Goal: Task Accomplishment & Management: Manage account settings

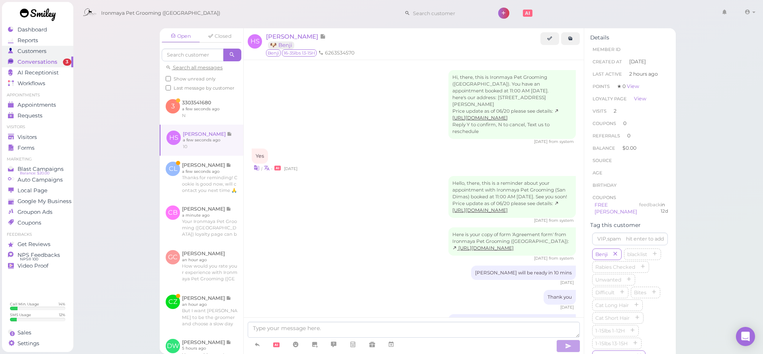
scroll to position [798, 0]
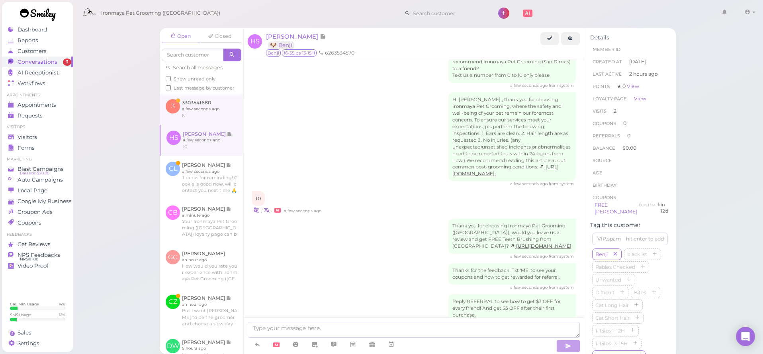
click at [209, 116] on link at bounding box center [202, 108] width 84 height 31
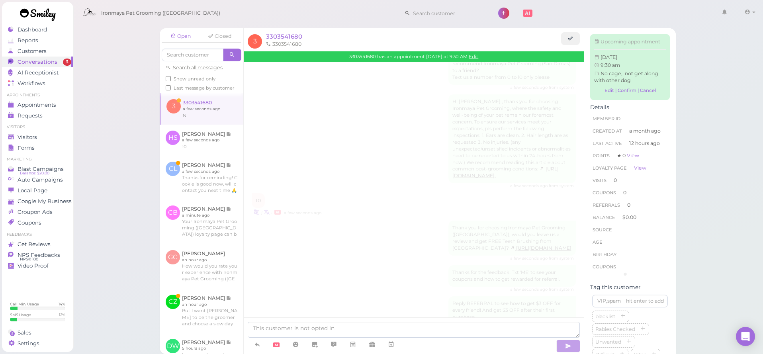
scroll to position [60, 0]
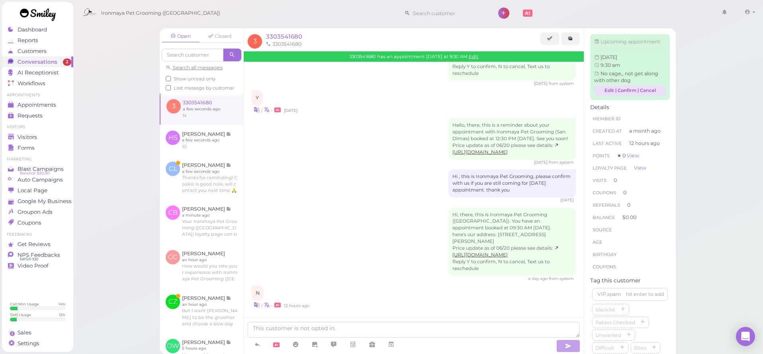
click at [651, 90] on link "Edit | Confirm | Cancel" at bounding box center [630, 90] width 72 height 11
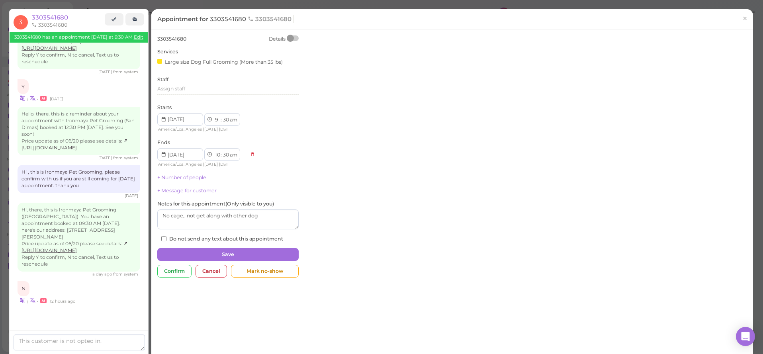
scroll to position [41, 0]
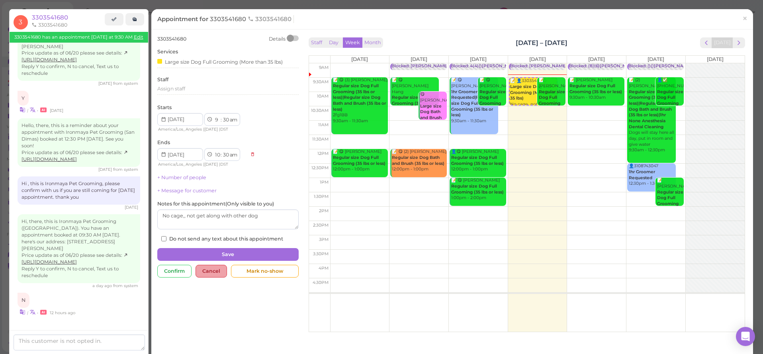
click at [216, 267] on div "Cancel" at bounding box center [211, 271] width 31 height 13
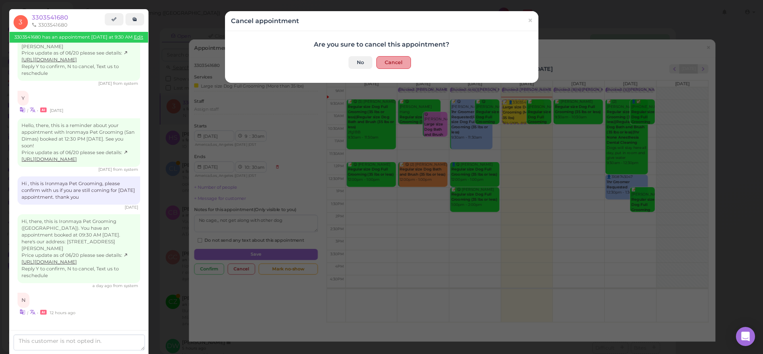
click at [398, 66] on button "Cancel" at bounding box center [393, 62] width 35 height 13
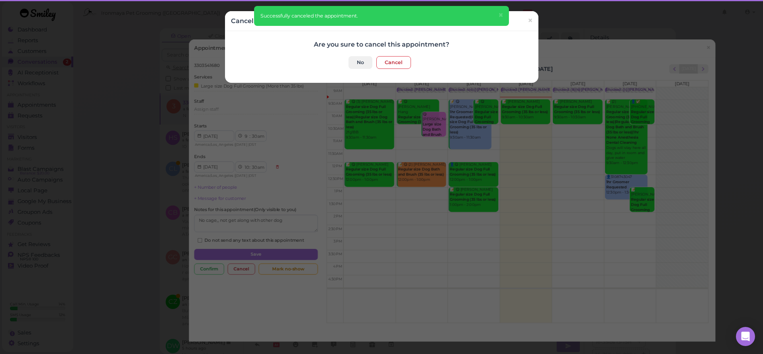
scroll to position [97, 0]
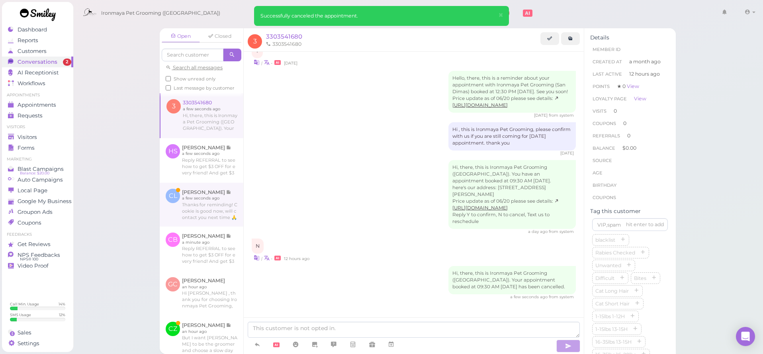
click at [222, 206] on link at bounding box center [202, 205] width 84 height 44
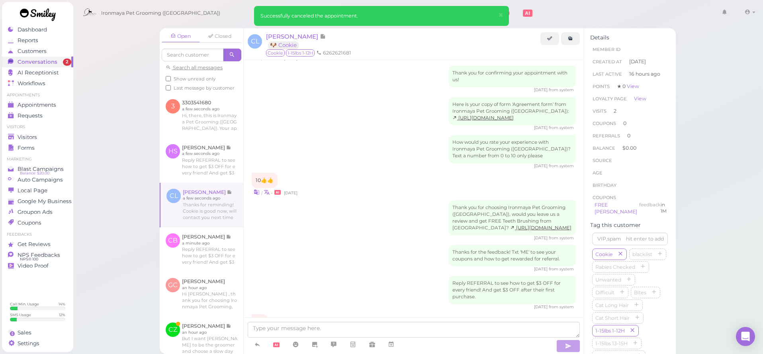
scroll to position [738, 0]
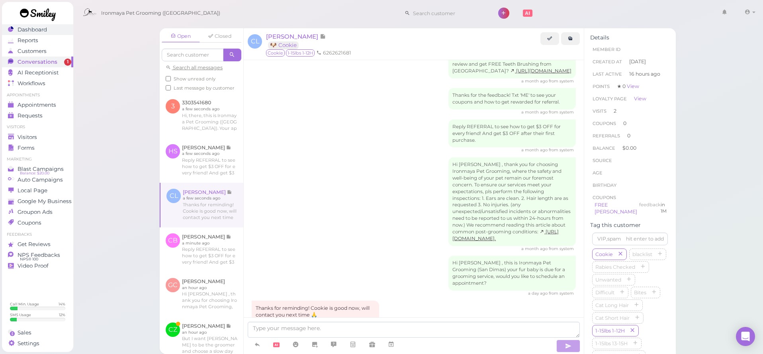
click at [49, 31] on div "Dashboard" at bounding box center [36, 29] width 57 height 7
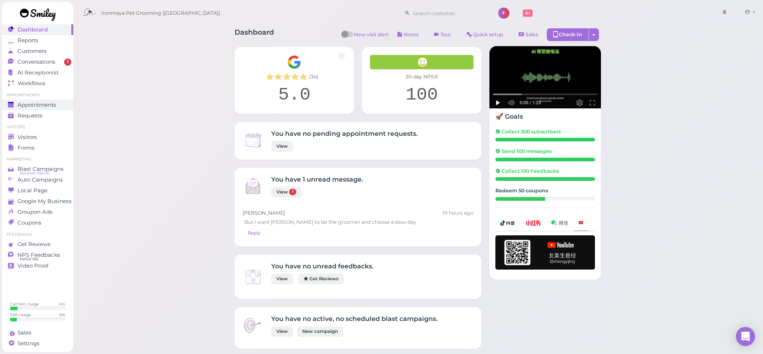
click at [38, 108] on span "Appointments" at bounding box center [37, 105] width 39 height 7
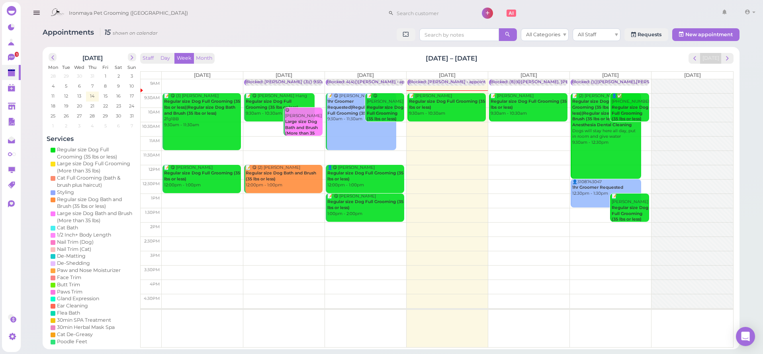
click at [456, 102] on b "Regular size Dog Full Grooming (35 lbs or less)" at bounding box center [447, 104] width 76 height 11
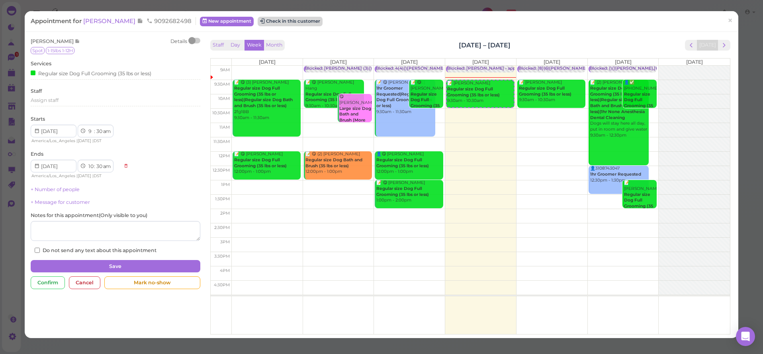
click at [287, 21] on button "Check in this customer" at bounding box center [290, 22] width 65 height 10
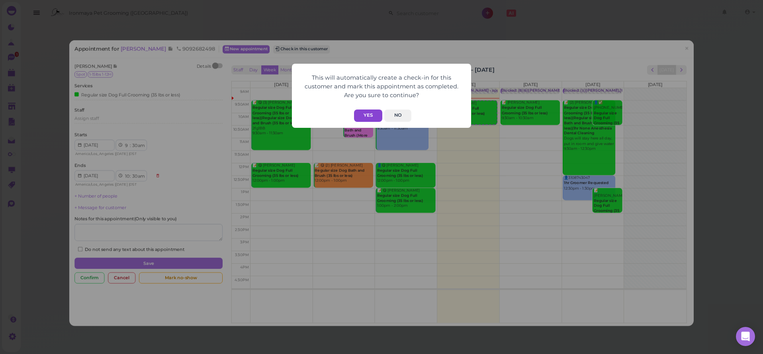
click at [362, 115] on button "Yes" at bounding box center [368, 116] width 28 height 12
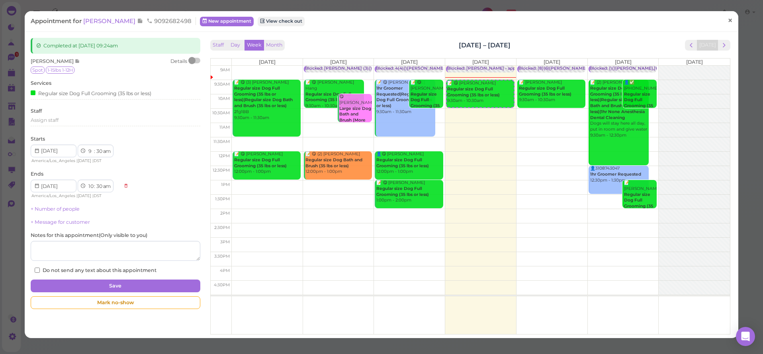
click at [728, 21] on span "×" at bounding box center [730, 20] width 5 height 11
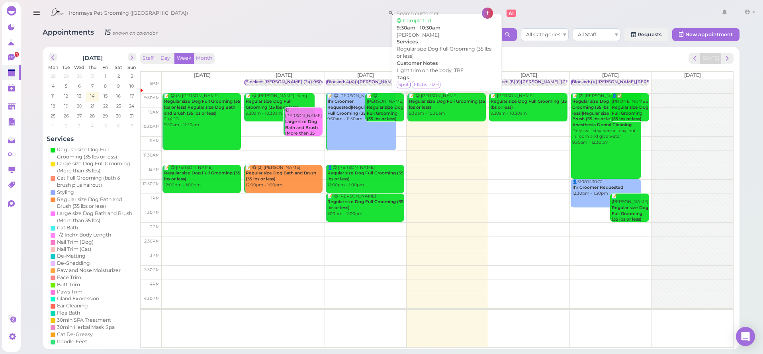
click at [425, 94] on div "📝 😋 Marlene Rodriguez Regular size Dog Full Grooming (35 lbs or less) 9:30am - …" at bounding box center [447, 105] width 77 height 24
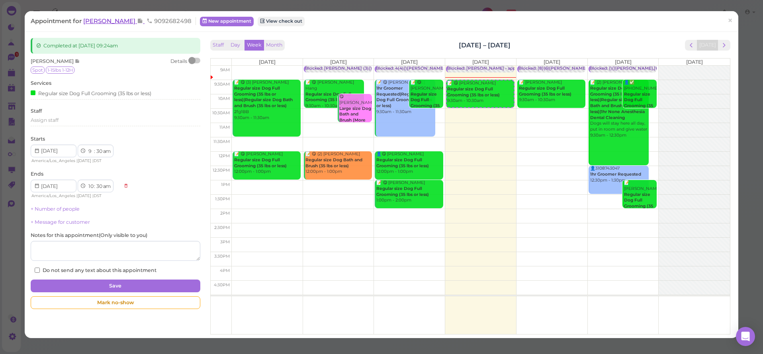
click at [125, 21] on span "Marlene Rodriguez" at bounding box center [110, 21] width 54 height 8
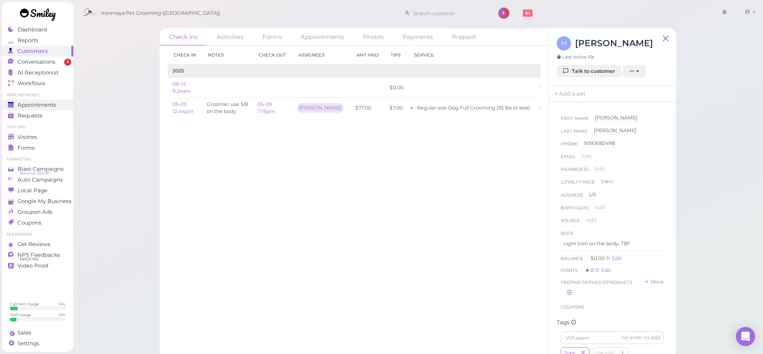
click at [45, 104] on span "Appointments" at bounding box center [37, 105] width 39 height 7
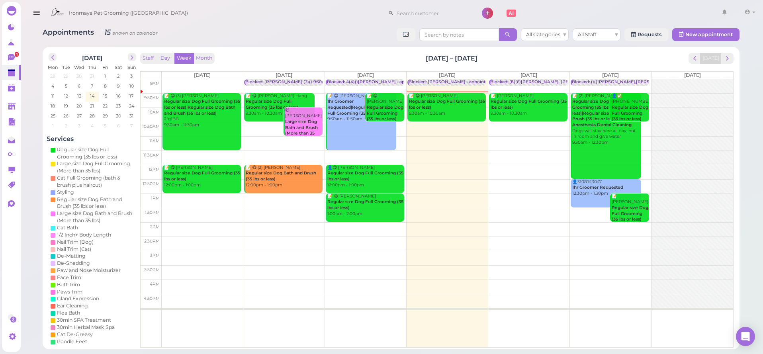
click at [18, 10] on link at bounding box center [11, 11] width 19 height 10
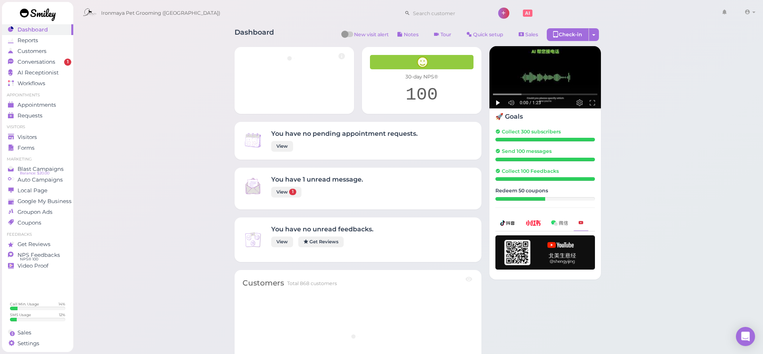
click at [37, 11] on div at bounding box center [38, 14] width 40 height 13
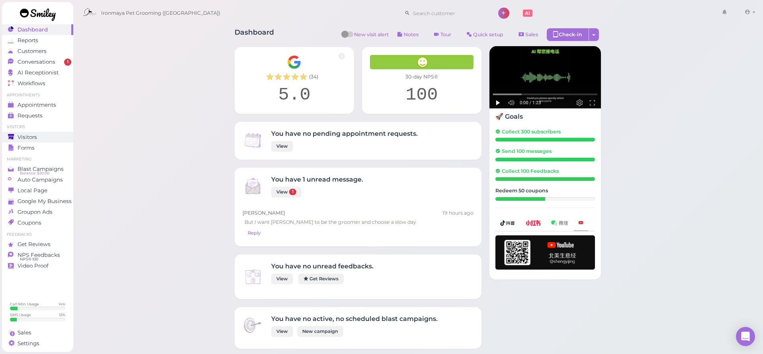
click at [43, 135] on div "Visitors" at bounding box center [36, 137] width 57 height 7
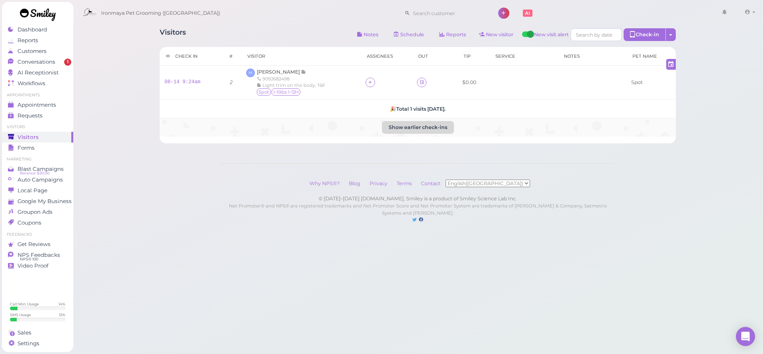
click at [441, 126] on button "Show earlier check-ins" at bounding box center [418, 127] width 72 height 13
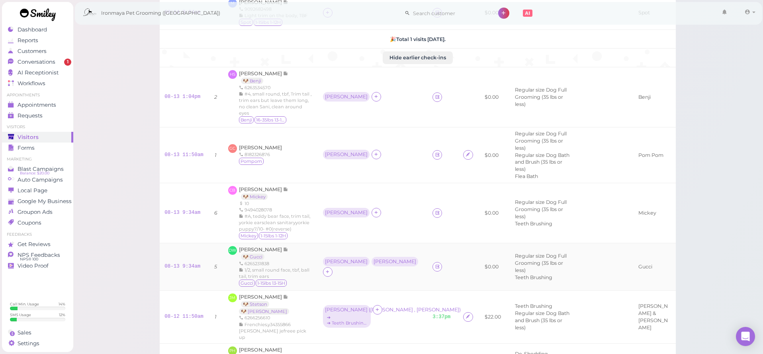
scroll to position [134, 0]
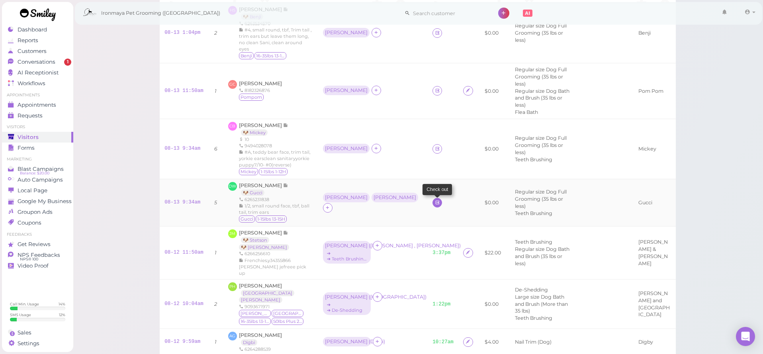
click at [435, 200] on icon at bounding box center [437, 203] width 5 height 6
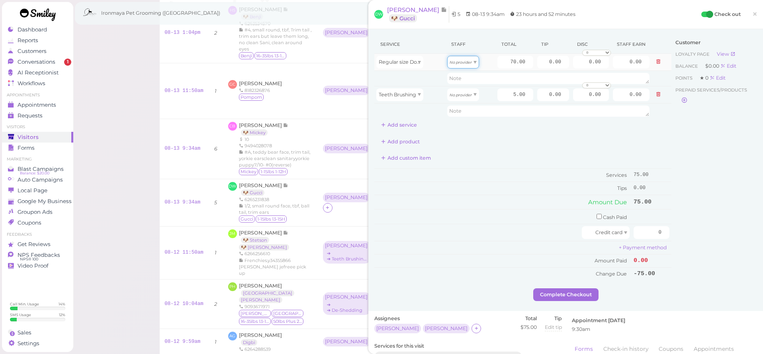
click at [465, 66] on div "No provider" at bounding box center [463, 62] width 32 height 13
type input "31.50"
click at [460, 91] on div "No provider" at bounding box center [463, 94] width 32 height 13
type input "2.15"
drag, startPoint x: 512, startPoint y: 62, endPoint x: 487, endPoint y: 63, distance: 24.7
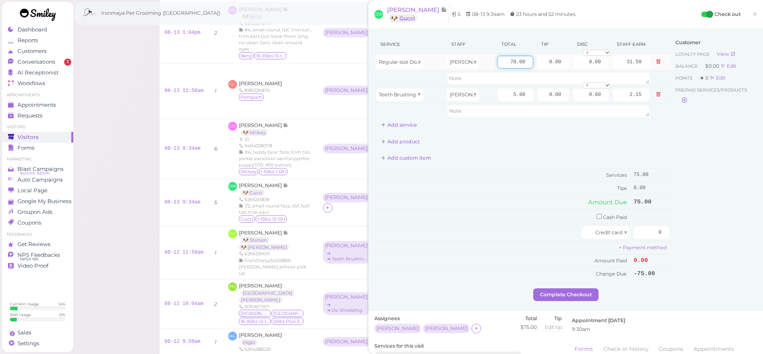
click at [487, 63] on tr "Regular size Dog Full Grooming (35 lbs or less) Isaac 70.00 0.00 0.00 0 10% off…" at bounding box center [522, 62] width 297 height 17
type input "37.5"
type input "16.88"
drag, startPoint x: 506, startPoint y: 94, endPoint x: 600, endPoint y: 111, distance: 95.5
click at [600, 111] on tbody "Regular size Dog Full Grooming (35 lbs or less) Isaac 37.5 0.00 0.00 0 10% off …" at bounding box center [522, 86] width 297 height 65
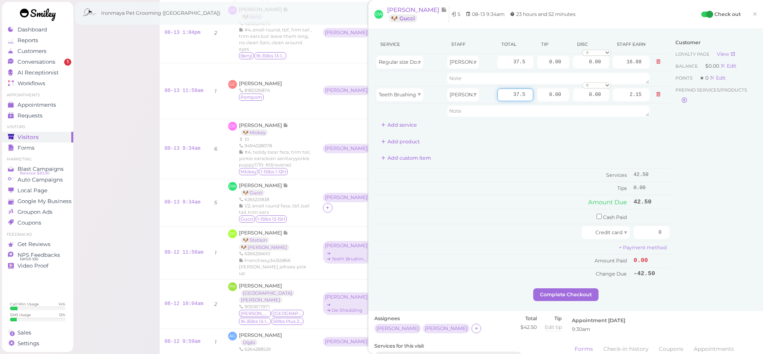
type input "37.5"
type input "16.13"
drag, startPoint x: 641, startPoint y: 164, endPoint x: 610, endPoint y: 138, distance: 40.1
click at [641, 164] on div "Service Staff Total Tip Disc Staff earn Regular size Dog Full Grooming (35 lbs …" at bounding box center [522, 157] width 297 height 245
drag, startPoint x: 548, startPoint y: 62, endPoint x: 596, endPoint y: 69, distance: 49.0
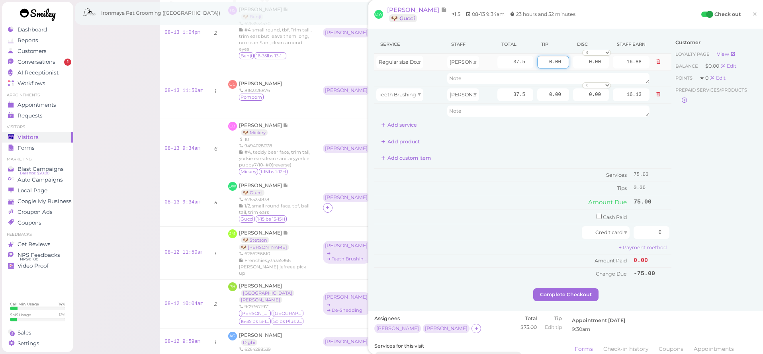
click at [595, 68] on tr "Regular size Dog Full Grooming (35 lbs or less) Isaac 37.5 0.00 0.00 0 10% off …" at bounding box center [522, 62] width 297 height 17
type input "20"
click at [400, 93] on span "Teeth Brushing" at bounding box center [397, 95] width 37 height 6
drag, startPoint x: 399, startPoint y: 110, endPoint x: 486, endPoint y: 113, distance: 86.9
type input "70.00"
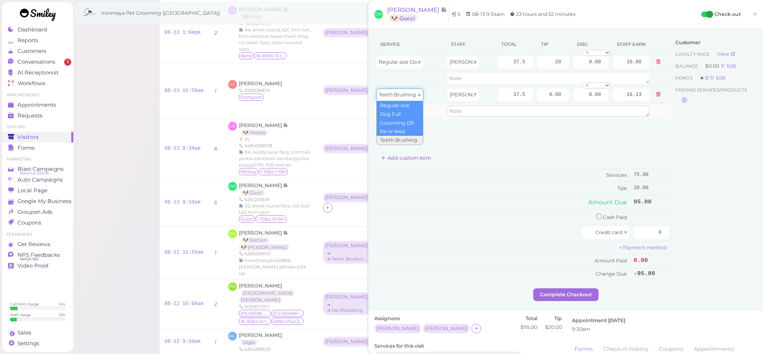
type input "30.10"
drag, startPoint x: 506, startPoint y: 93, endPoint x: 576, endPoint y: 110, distance: 71.9
click at [576, 110] on tbody "Regular size Dog Full Grooming (35 lbs or less) Isaac 37.5 20 0.00 0 10% off 15…" at bounding box center [522, 86] width 297 height 65
type input "37.5"
type input "16.13"
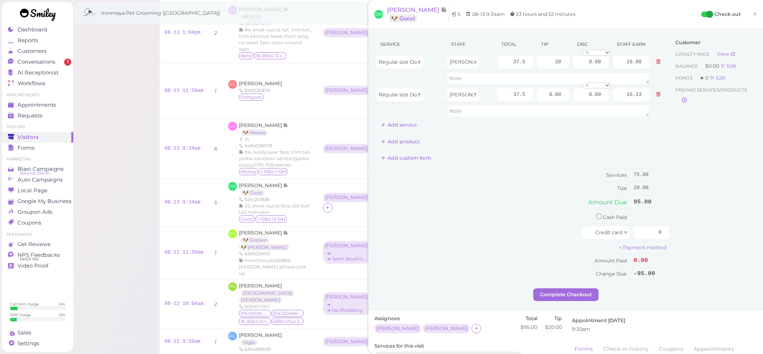
click at [615, 149] on div "Service Staff Total Tip Disc Staff earn Regular size Dog Full Grooming (35 lbs …" at bounding box center [522, 157] width 297 height 245
drag, startPoint x: 542, startPoint y: 65, endPoint x: 599, endPoint y: 71, distance: 57.7
click at [599, 71] on tbody "Regular size Dog Full Grooming (35 lbs or less) Isaac 37.5 20 0.00 0 10% off 15…" at bounding box center [522, 86] width 297 height 65
type input "40"
type input "18.00"
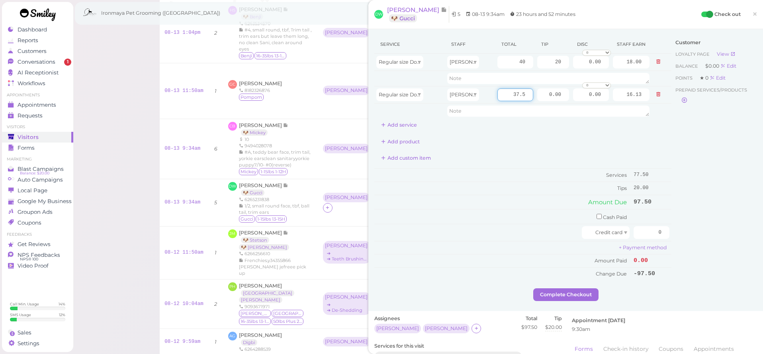
drag, startPoint x: 509, startPoint y: 94, endPoint x: 662, endPoint y: 122, distance: 155.1
click at [662, 122] on div "Service Staff Total Tip Disc Staff earn Regular size Dog Full Grooming (35 lbs …" at bounding box center [522, 83] width 297 height 96
type input "40"
type input "17.20"
click at [553, 148] on div "Service Staff Total Tip Disc Staff earn Regular size Dog Full Grooming (35 lbs …" at bounding box center [522, 157] width 297 height 245
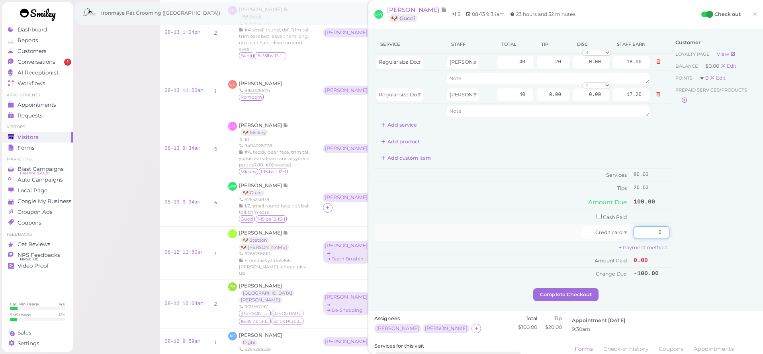
drag, startPoint x: 639, startPoint y: 228, endPoint x: 645, endPoint y: 229, distance: 6.4
click at [645, 229] on input "0" at bounding box center [652, 232] width 36 height 13
click at [597, 214] on input "checkbox" at bounding box center [599, 216] width 5 height 5
checkbox input "true"
click at [657, 218] on input "0" at bounding box center [652, 218] width 36 height 13
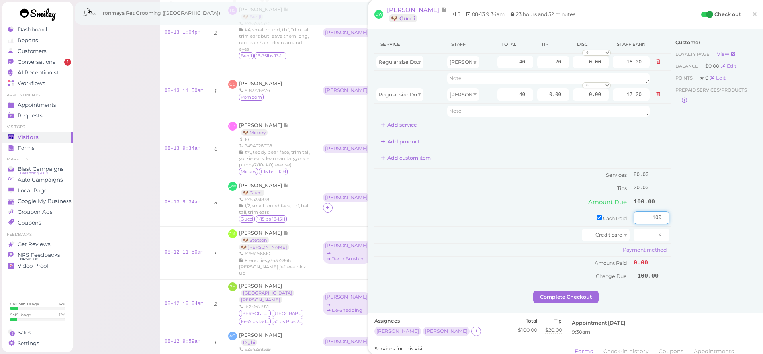
type input "100"
drag, startPoint x: 705, startPoint y: 247, endPoint x: 683, endPoint y: 263, distance: 27.1
click at [705, 247] on div "Customer Loyalty page View Balance $0.00 Edit Points ★ 0 Edit Prepaid services/…" at bounding box center [715, 163] width 86 height 256
click at [592, 293] on button "Complete Checkout" at bounding box center [565, 297] width 65 height 13
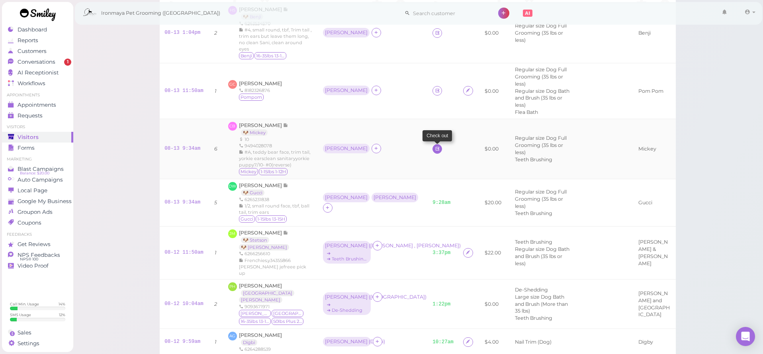
click at [435, 146] on icon at bounding box center [437, 149] width 5 height 6
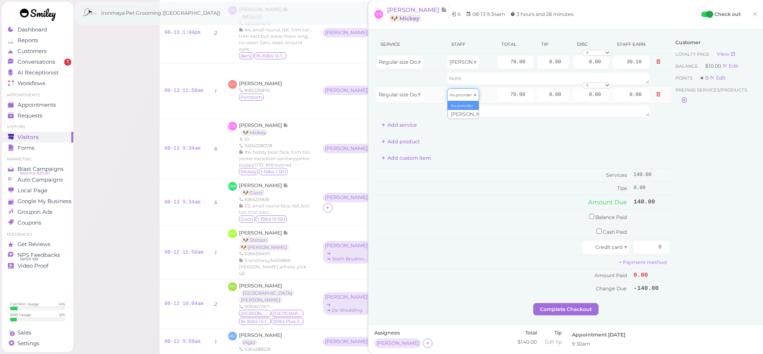
click at [464, 96] on icon "No provider" at bounding box center [461, 95] width 22 height 4
click at [406, 96] on span "Regular size Dog Full Grooming (35 lbs or less)" at bounding box center [435, 95] width 113 height 6
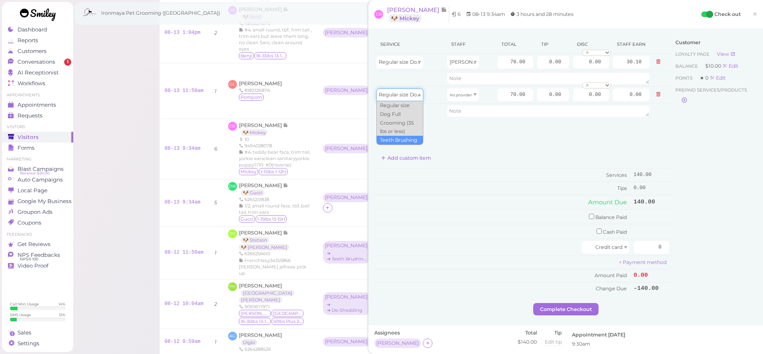
type input "5.00"
click at [457, 95] on icon "No provider" at bounding box center [461, 95] width 22 height 4
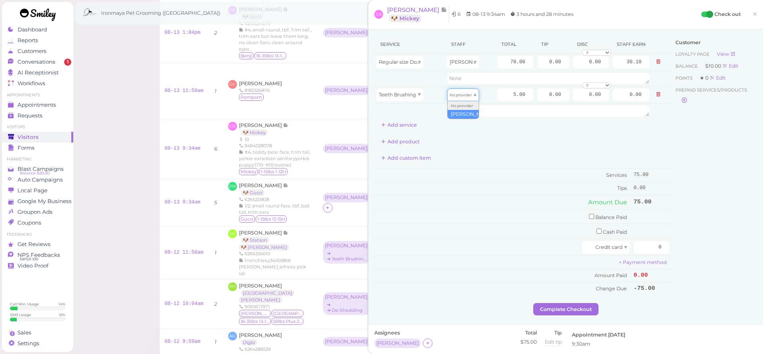
type input "2.15"
click at [504, 59] on input "70.00" at bounding box center [516, 62] width 36 height 13
drag, startPoint x: 537, startPoint y: 131, endPoint x: 538, endPoint y: 143, distance: 12.0
click at [537, 131] on div "Service Staff Total Tip Disc Staff earn Regular size Dog Full Grooming (35 lbs …" at bounding box center [522, 165] width 297 height 260
drag, startPoint x: 543, startPoint y: 61, endPoint x: 574, endPoint y: 65, distance: 30.7
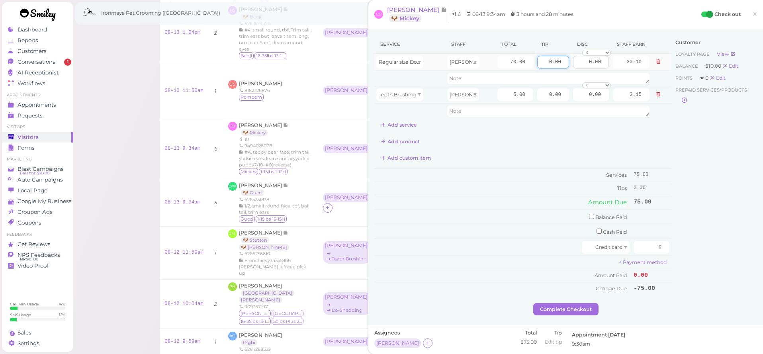
click at [574, 65] on tr "Regular size Dog Full Grooming (35 lbs or less) Tiffany 70.00 0.00 0.00 0 10% o…" at bounding box center [522, 62] width 297 height 17
type input "6.5"
click at [549, 127] on div "Service Staff Total Tip Disc Staff earn Regular size Dog Full Grooming (35 lbs …" at bounding box center [522, 83] width 297 height 96
drag, startPoint x: 585, startPoint y: 61, endPoint x: 701, endPoint y: 95, distance: 120.4
click at [701, 95] on div "Service Staff Total Tip Disc Staff earn Regular size Dog Full Grooming (35 lbs …" at bounding box center [565, 169] width 383 height 268
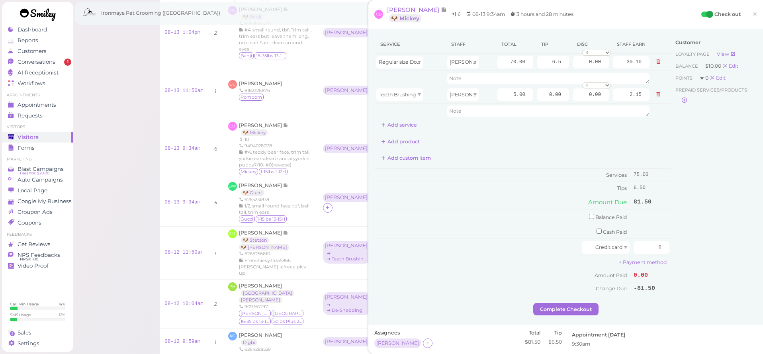
click at [617, 127] on div "Service Staff Total Tip Disc Staff earn Regular size Dog Full Grooming (35 lbs …" at bounding box center [522, 83] width 297 height 96
click at [590, 215] on input "checkbox" at bounding box center [591, 216] width 5 height 5
checkbox input "true"
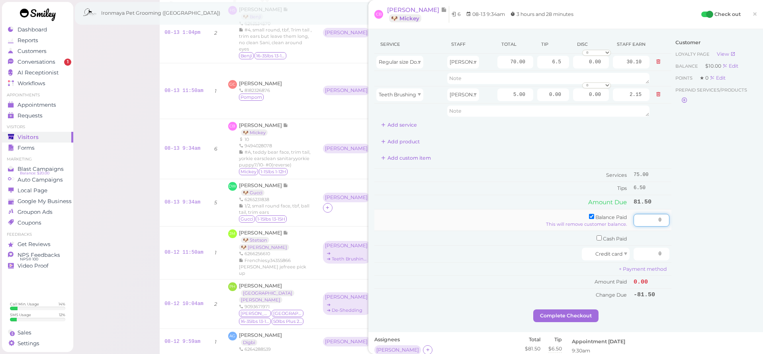
click at [645, 220] on input "0" at bounding box center [652, 220] width 36 height 13
type input "10"
click at [689, 243] on div "Customer Loyalty page View Balance $10.00 Edit Points ★ 0 Edit Prepaid services…" at bounding box center [715, 172] width 86 height 274
click at [655, 252] on input "0" at bounding box center [652, 254] width 36 height 13
drag, startPoint x: 655, startPoint y: 252, endPoint x: 673, endPoint y: 250, distance: 18.4
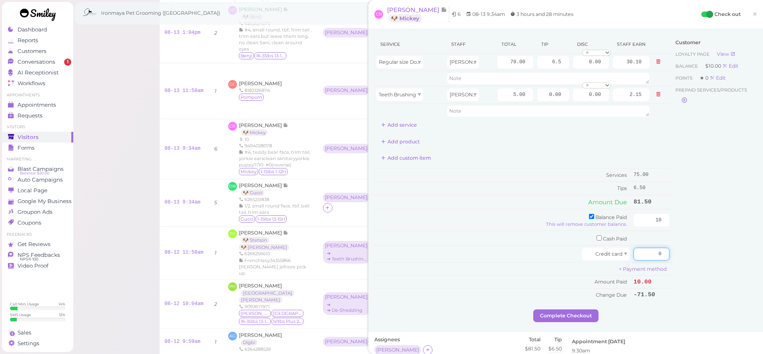
click at [673, 250] on div "Service Staff Total Tip Disc Staff earn Regular size Dog Full Grooming (35 lbs …" at bounding box center [565, 172] width 383 height 274
type input "71.5"
click at [736, 283] on div "Customer Loyalty page View Balance $10.00 Edit Points ★ 0 Edit Prepaid services…" at bounding box center [715, 172] width 86 height 274
click at [554, 310] on button "Complete Checkout" at bounding box center [565, 316] width 65 height 13
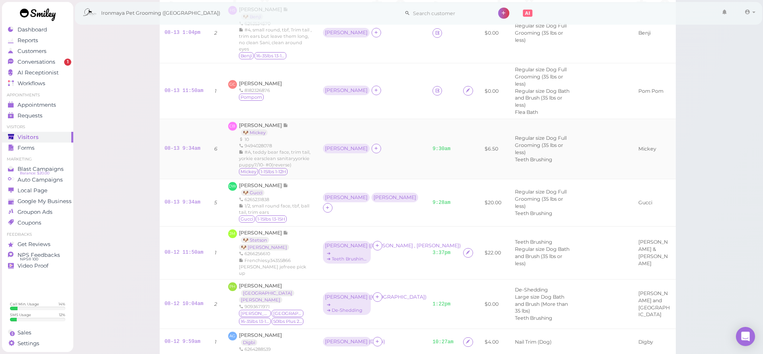
scroll to position [120, 0]
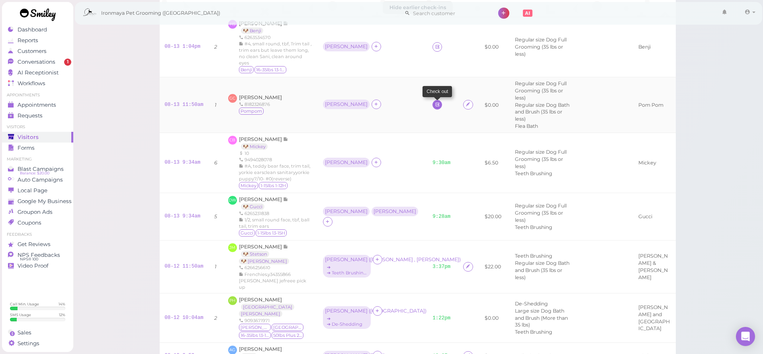
click at [435, 102] on icon at bounding box center [437, 105] width 5 height 6
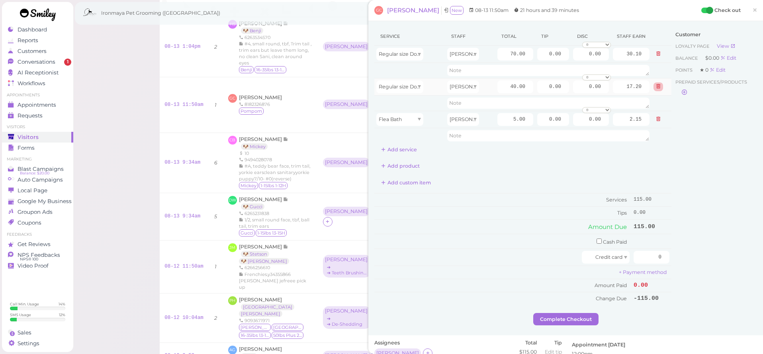
click at [658, 87] on icon at bounding box center [658, 87] width 5 height 6
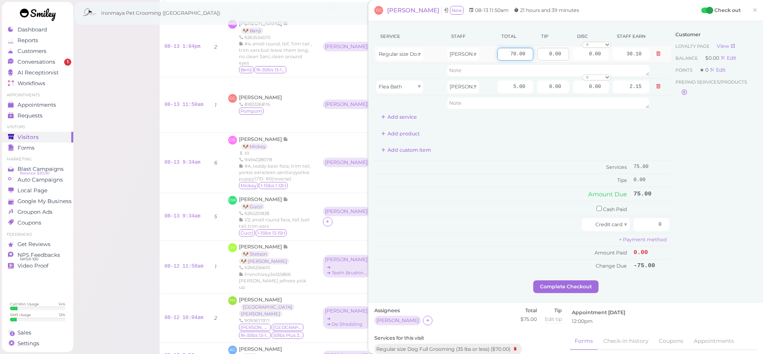
drag, startPoint x: 511, startPoint y: 53, endPoint x: 548, endPoint y: 60, distance: 37.3
click at [548, 60] on tr "Regular size Dog Full Grooming (35 lbs or less) Tiffany 70.00 0.00 0.00 0 10% o…" at bounding box center [522, 54] width 297 height 17
type input "75"
type input "32.25"
click at [528, 142] on div "Service Staff Total Tip Disc Staff earn Regular size Dog Full Grooming (35 lbs …" at bounding box center [522, 149] width 297 height 245
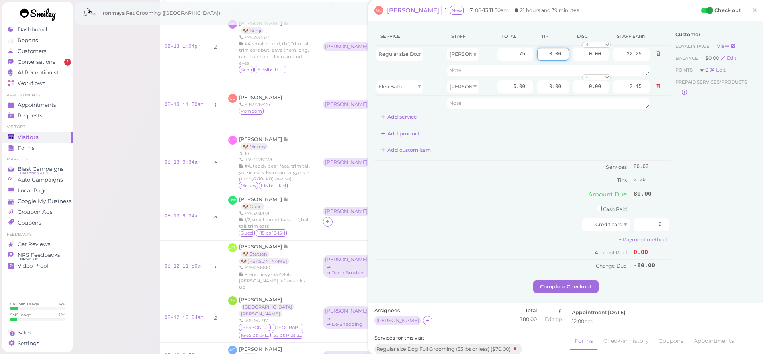
drag, startPoint x: 546, startPoint y: 56, endPoint x: 679, endPoint y: 82, distance: 136.1
click at [679, 82] on div "Service Staff Total Tip Disc Staff earn Regular size Dog Full Grooming (35 lbs …" at bounding box center [565, 153] width 383 height 253
type input "8"
click at [693, 118] on div "Customer Loyalty page View Balance $0.00 Edit Points ★ 0 Edit Prepaid services/…" at bounding box center [715, 153] width 86 height 253
drag, startPoint x: 650, startPoint y: 223, endPoint x: 698, endPoint y: 229, distance: 48.2
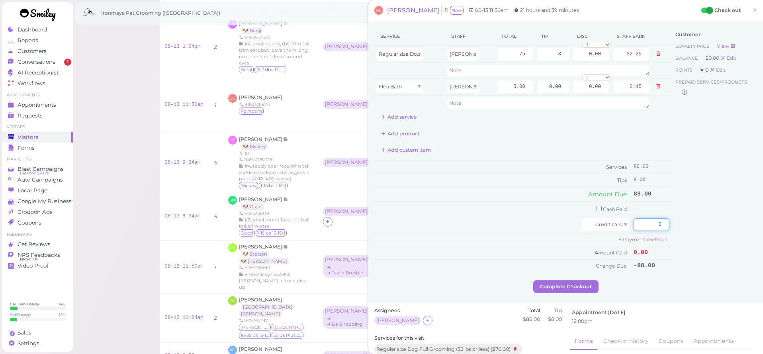
click at [698, 229] on div "Service Staff Total Tip Disc Staff earn Regular size Dog Full Grooming (35 lbs …" at bounding box center [565, 153] width 383 height 253
type input "88"
click at [700, 212] on div "Customer Loyalty page View Balance $0.00 Edit Points ★ 0 Edit Prepaid services/…" at bounding box center [715, 153] width 86 height 253
click at [551, 285] on button "Complete Checkout" at bounding box center [565, 286] width 65 height 13
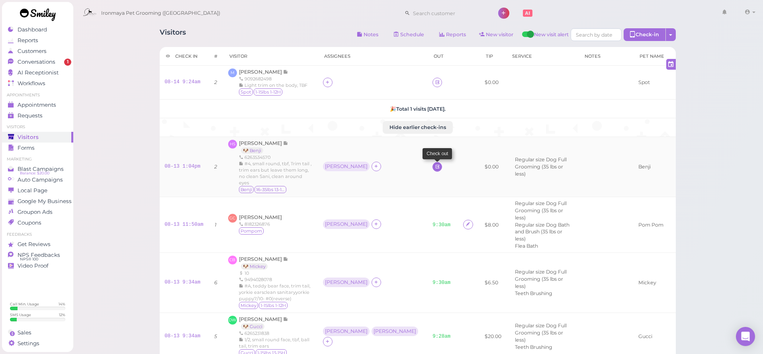
click at [435, 166] on icon at bounding box center [437, 167] width 5 height 6
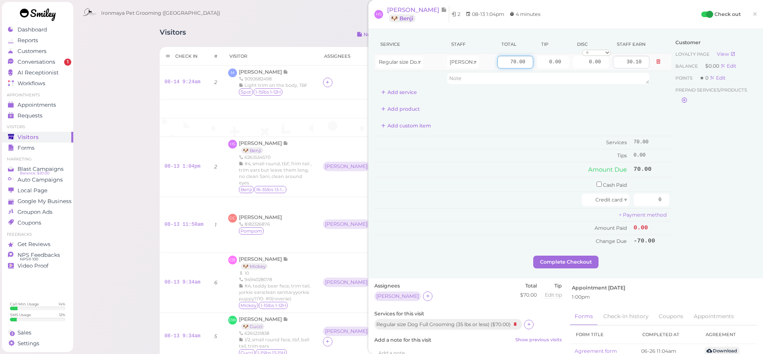
drag, startPoint x: 506, startPoint y: 59, endPoint x: 637, endPoint y: 64, distance: 131.5
click at [637, 64] on tr "Regular size Dog Full Grooming (35 lbs or less) Tiffany 70.00 0.00 0.00 0 10% o…" at bounding box center [522, 62] width 297 height 17
type input "80"
type input "34.40"
click at [627, 103] on div "Add product" at bounding box center [522, 109] width 297 height 13
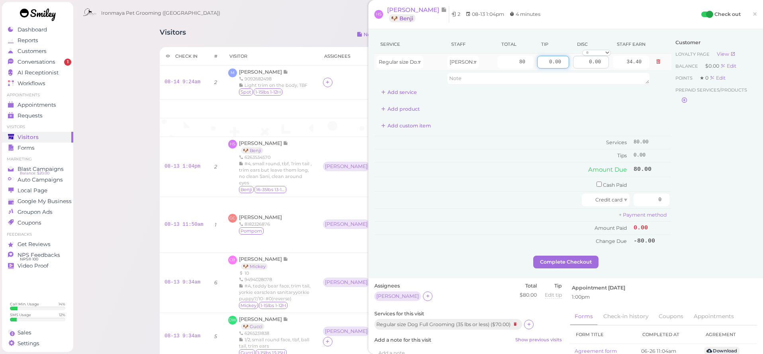
drag, startPoint x: 547, startPoint y: 60, endPoint x: 595, endPoint y: 66, distance: 49.0
click at [595, 66] on tr "Regular size Dog Full Grooming (35 lbs or less) Tiffany 80 0.00 0.00 0 10% off …" at bounding box center [522, 62] width 297 height 17
type input "12"
click at [599, 102] on div "Service Staff Total Tip Disc Staff earn Regular size Dog Full Grooming (35 lbs …" at bounding box center [522, 141] width 297 height 213
drag, startPoint x: 655, startPoint y: 196, endPoint x: 680, endPoint y: 200, distance: 25.4
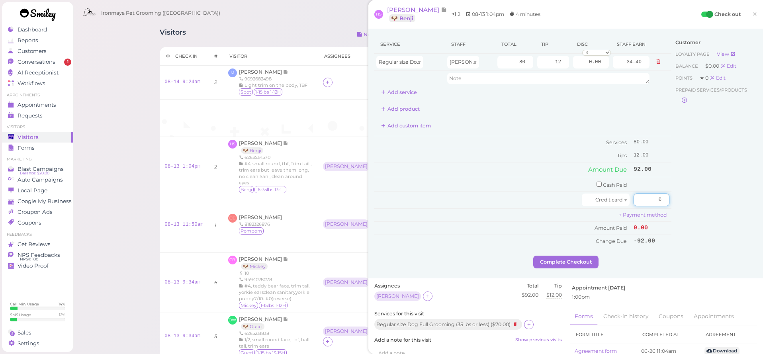
click at [680, 200] on div "Service Staff Total Tip Disc Staff earn Regular size Dog Full Grooming (35 lbs …" at bounding box center [565, 145] width 383 height 221
type input "92"
click at [704, 171] on div "Customer Loyalty page View Balance $0.00 Edit Points ★ 0 Edit Prepaid services/…" at bounding box center [715, 145] width 86 height 221
click at [567, 259] on button "Complete Checkout" at bounding box center [565, 262] width 65 height 13
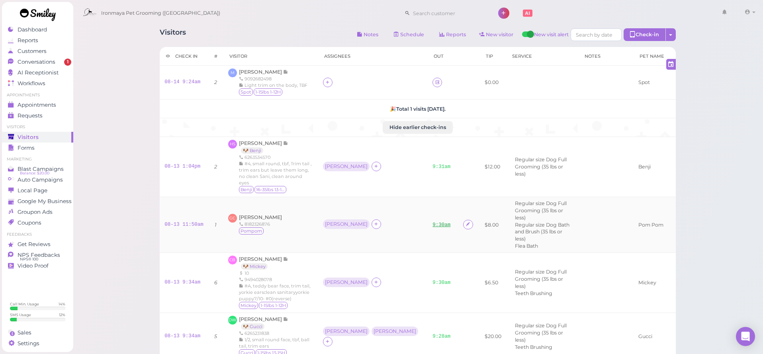
click at [433, 222] on link "9:30am" at bounding box center [442, 225] width 18 height 6
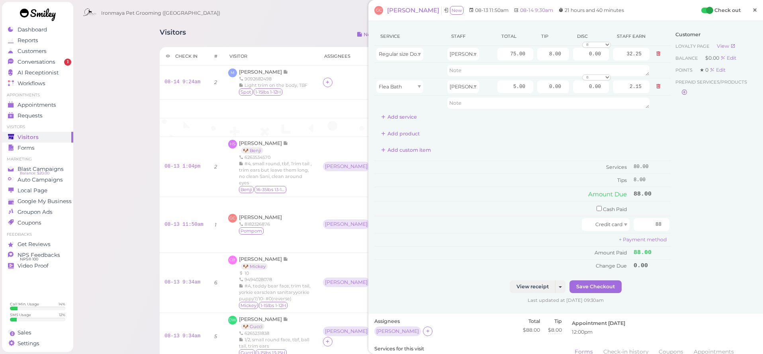
click at [754, 11] on span "×" at bounding box center [755, 9] width 5 height 11
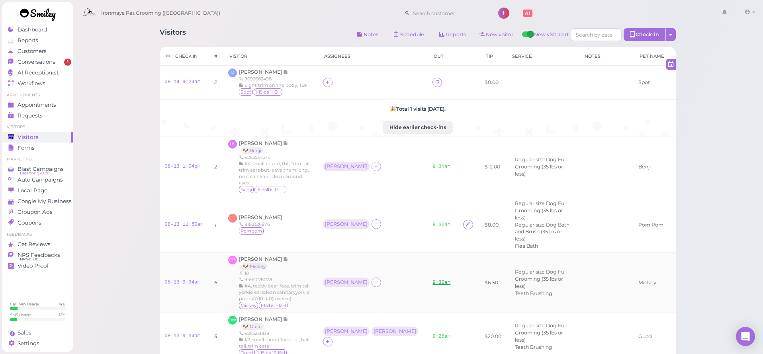
click at [433, 280] on link "9:30am" at bounding box center [442, 283] width 18 height 6
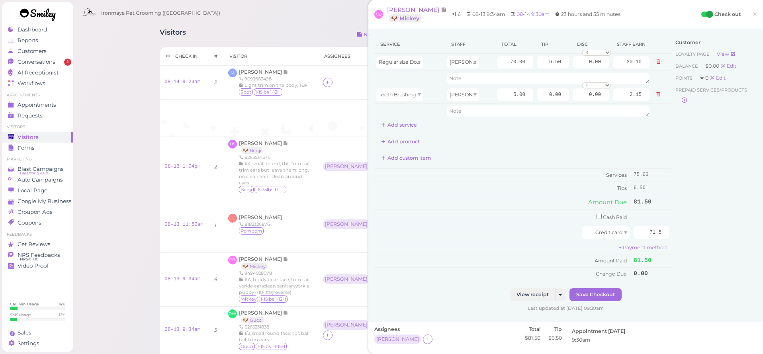
drag, startPoint x: 755, startPoint y: 13, endPoint x: 731, endPoint y: 21, distance: 24.8
click at [755, 13] on span "×" at bounding box center [755, 13] width 5 height 11
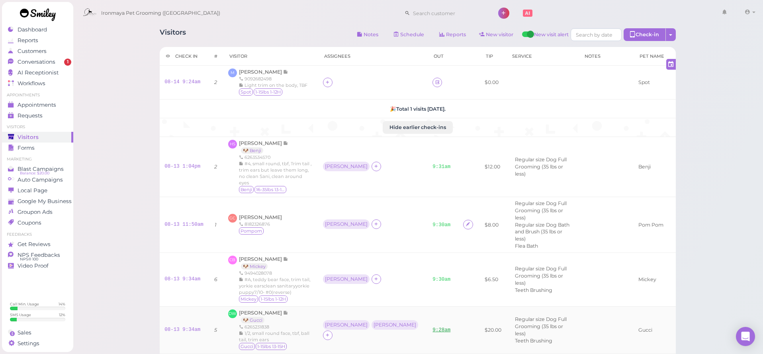
click at [433, 327] on link "9:28am" at bounding box center [442, 330] width 18 height 6
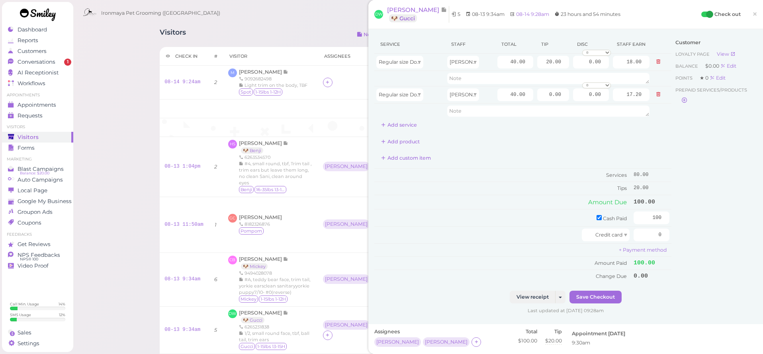
click at [756, 15] on span "×" at bounding box center [755, 13] width 5 height 11
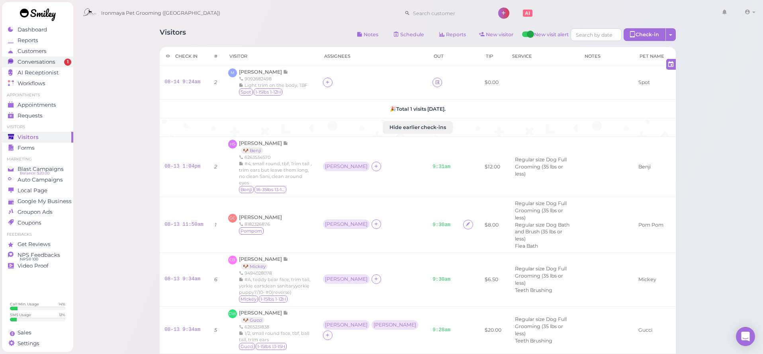
click at [33, 63] on span "Conversations" at bounding box center [37, 62] width 38 height 7
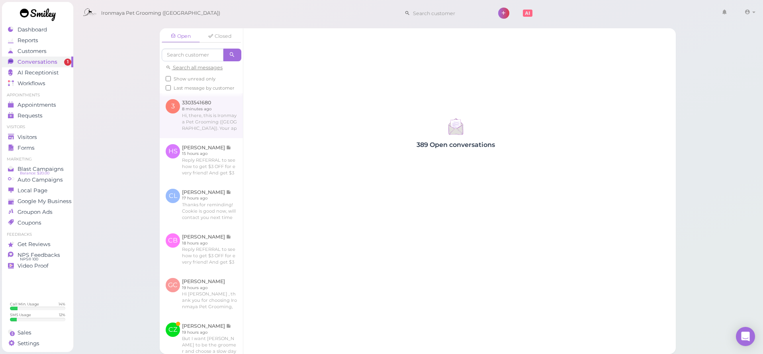
click at [209, 106] on link at bounding box center [201, 115] width 83 height 45
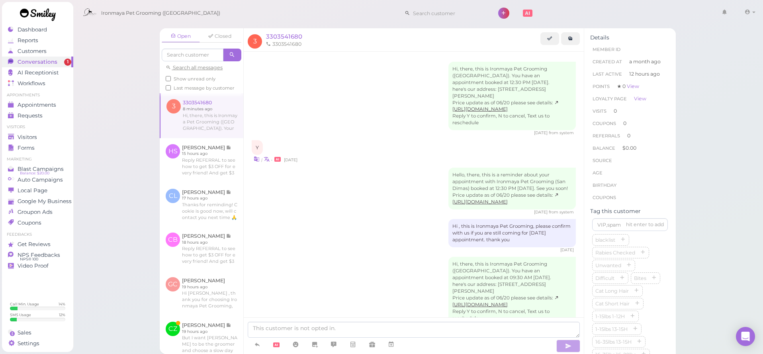
scroll to position [97, 0]
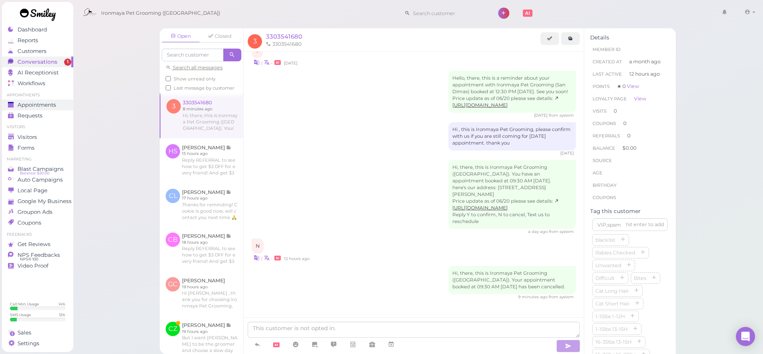
click at [59, 107] on div "Appointments" at bounding box center [36, 105] width 57 height 7
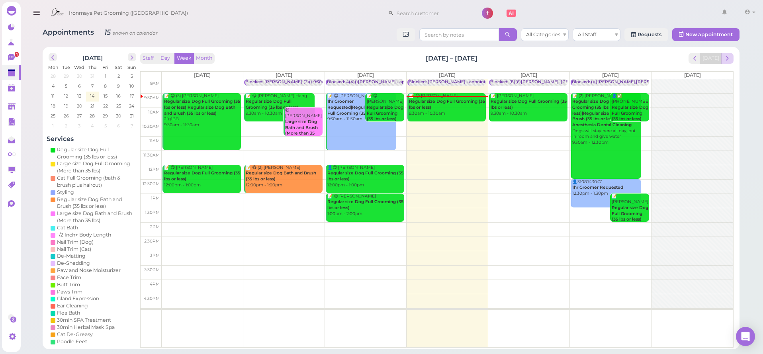
click at [727, 58] on span "next" at bounding box center [728, 59] width 8 height 8
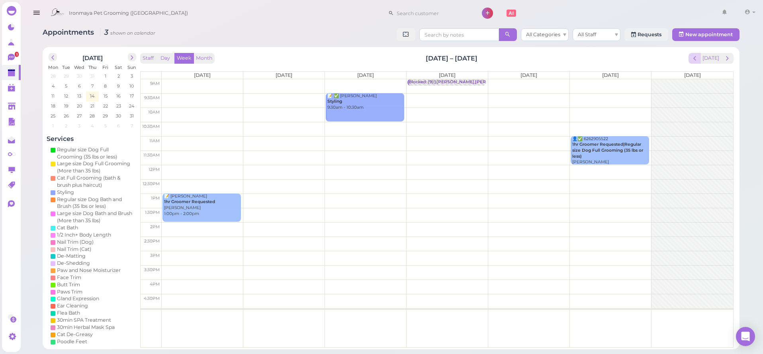
click at [696, 58] on span "prev" at bounding box center [695, 59] width 8 height 8
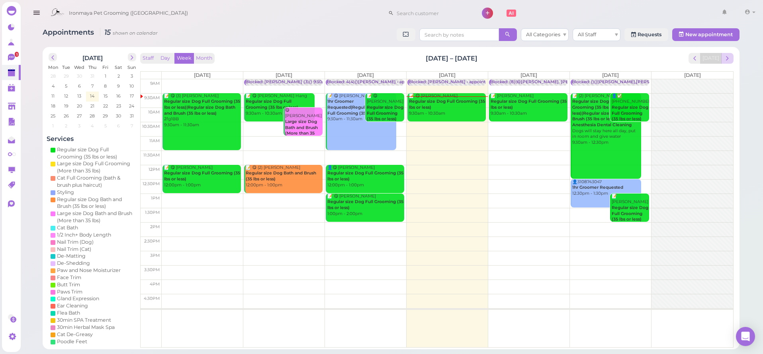
click at [726, 59] on span "next" at bounding box center [728, 59] width 8 height 8
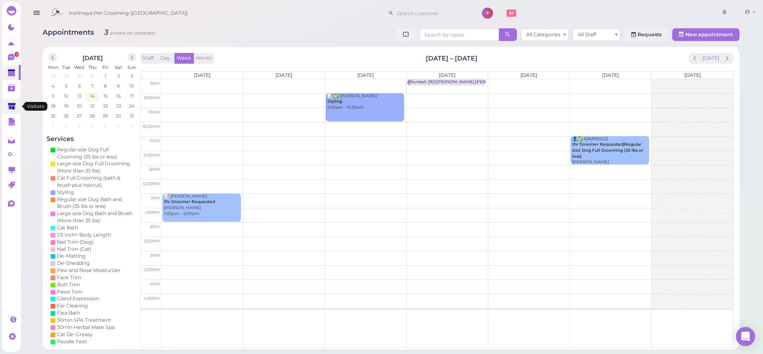
click at [12, 103] on icon at bounding box center [12, 107] width 8 height 8
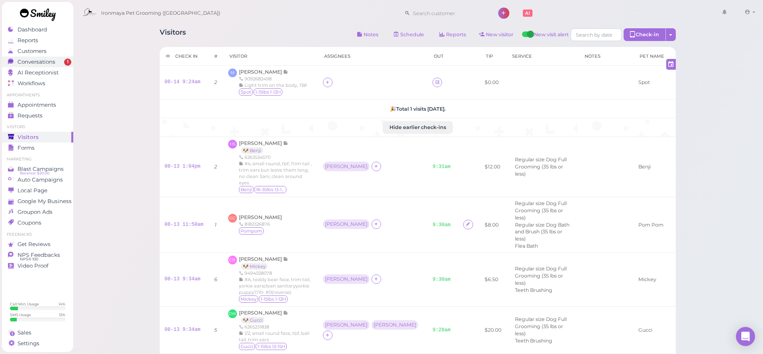
click at [59, 58] on link "Conversations 1" at bounding box center [37, 62] width 71 height 11
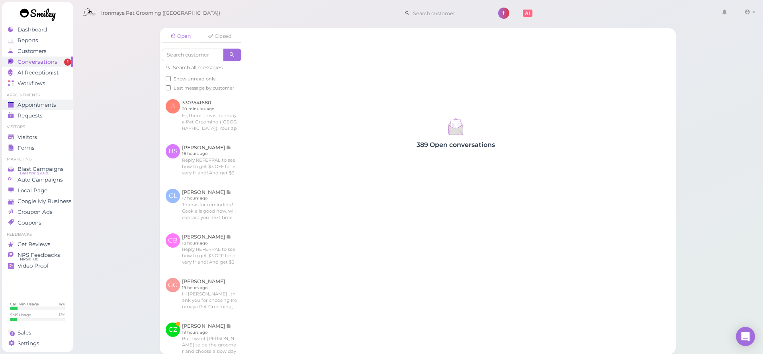
click at [47, 104] on span "Appointments" at bounding box center [37, 105] width 39 height 7
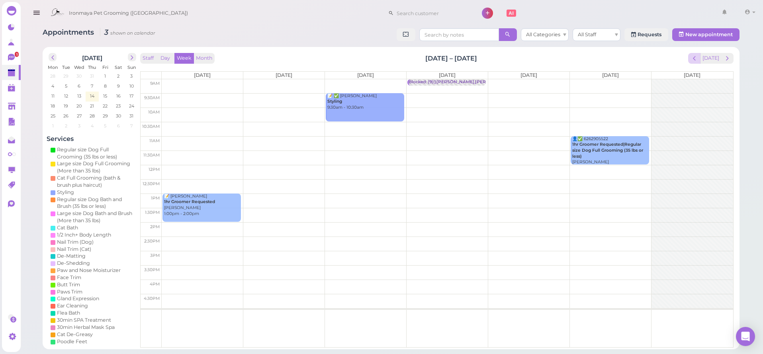
click at [701, 58] on button "prev" at bounding box center [695, 58] width 12 height 11
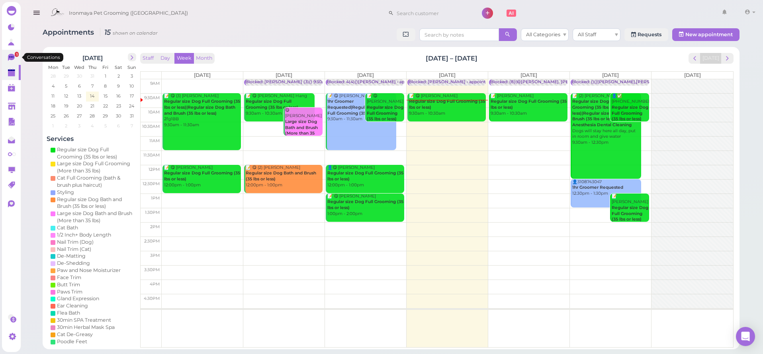
click at [10, 57] on icon at bounding box center [11, 56] width 4 height 1
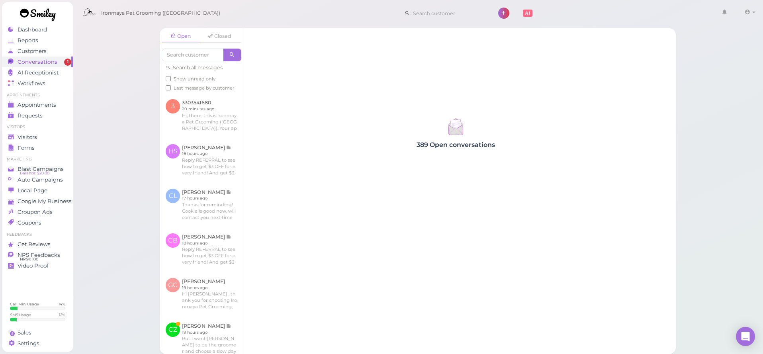
click at [201, 78] on span "Show unread only" at bounding box center [195, 79] width 42 height 6
click at [171, 78] on input "Show unread only" at bounding box center [168, 78] width 5 height 5
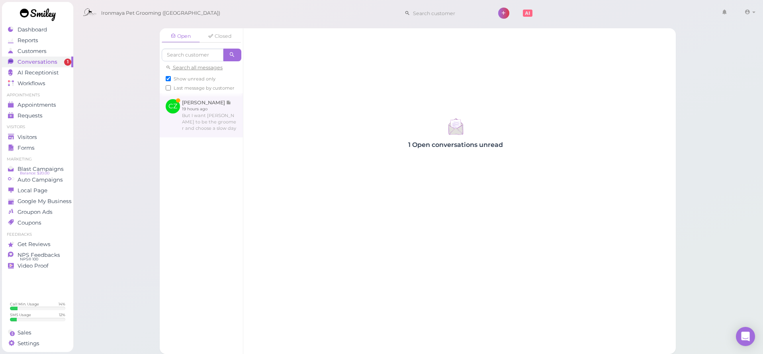
click at [189, 121] on link at bounding box center [201, 115] width 83 height 44
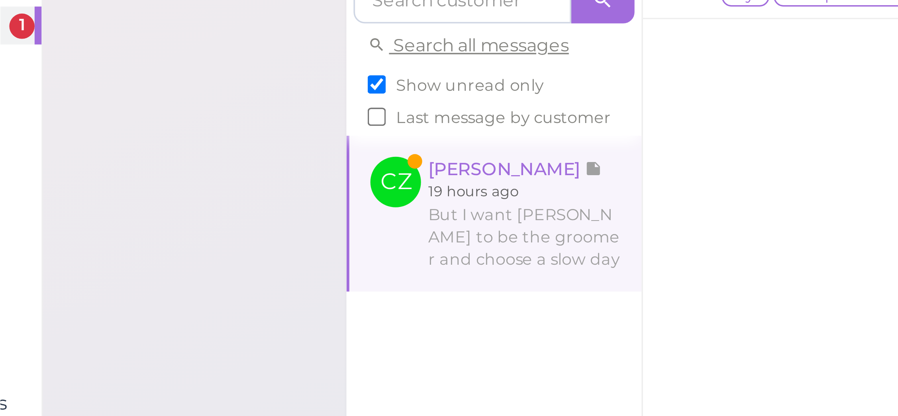
scroll to position [243, 0]
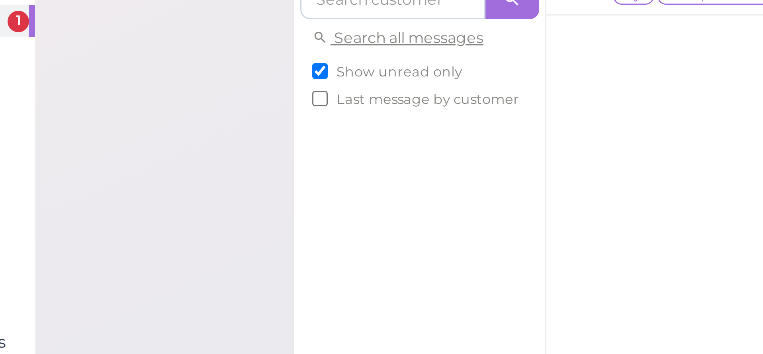
click at [160, 59] on div "Open Closed Search all messages Show unread only Last message by customer 🎉 Yay…" at bounding box center [202, 191] width 84 height 326
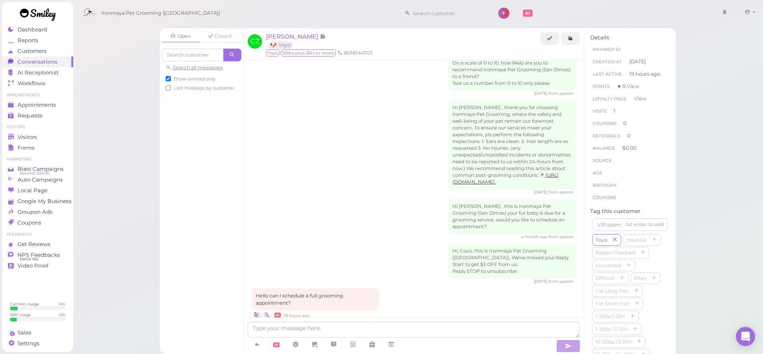
scroll to position [158, 0]
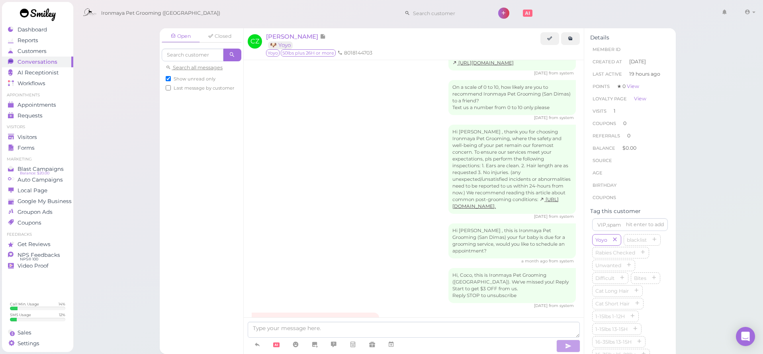
click at [359, 283] on div "Hi, Coco, this is Ironmaya Pet Grooming (San Dimas). We've missed you! Reply St…" at bounding box center [414, 288] width 324 height 41
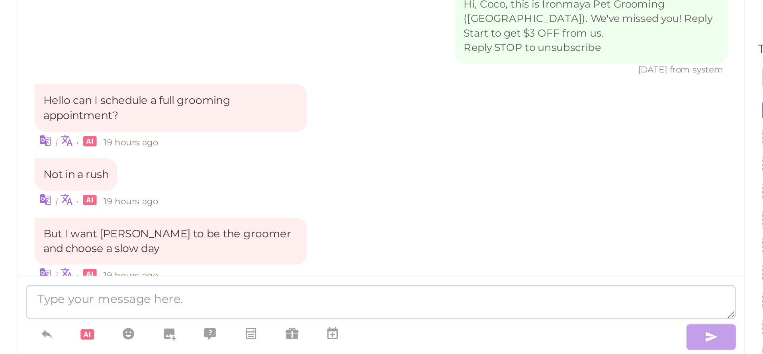
scroll to position [0, 0]
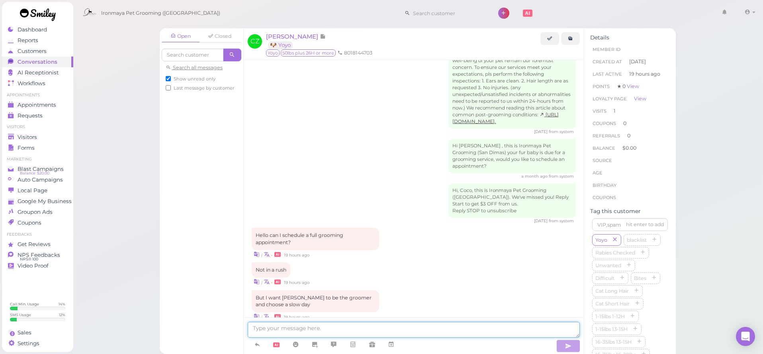
click at [345, 326] on textarea at bounding box center [414, 330] width 332 height 16
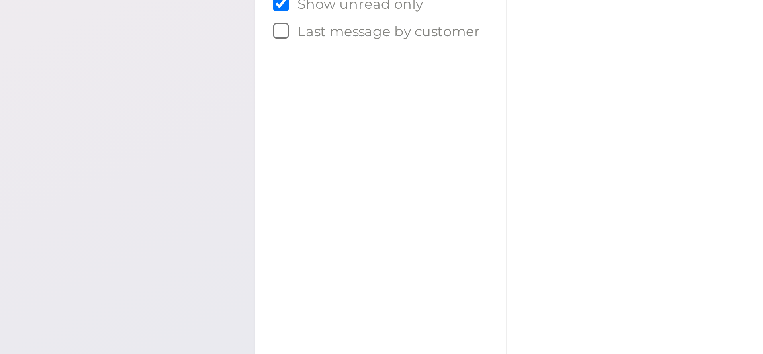
click at [174, 76] on span "Show unread only" at bounding box center [195, 79] width 42 height 6
click at [166, 76] on input "Show unread only" at bounding box center [168, 78] width 5 height 5
checkbox input "false"
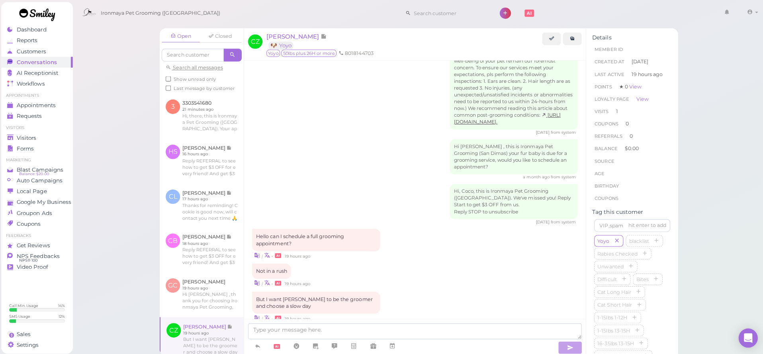
click at [121, 90] on div "Open Closed Search all messages Show unread only Last message by customer 3 330…" at bounding box center [418, 177] width 691 height 354
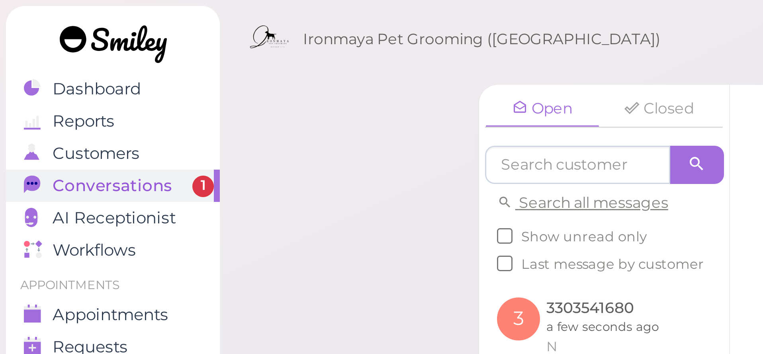
click at [100, 45] on div "Open Closed Search all messages Show unread only Last message by customer 3 330…" at bounding box center [418, 177] width 691 height 354
click at [145, 67] on div "Open Closed Search all messages Show unread only Last message by customer 3 330…" at bounding box center [418, 177] width 691 height 354
click at [144, 67] on div "Open Closed Search all messages Show unread only Last message by customer 3 330…" at bounding box center [418, 177] width 691 height 354
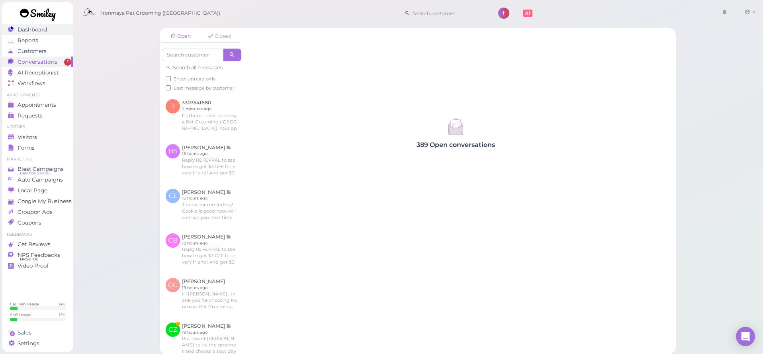
click at [40, 30] on span "Dashboard" at bounding box center [32, 29] width 29 height 7
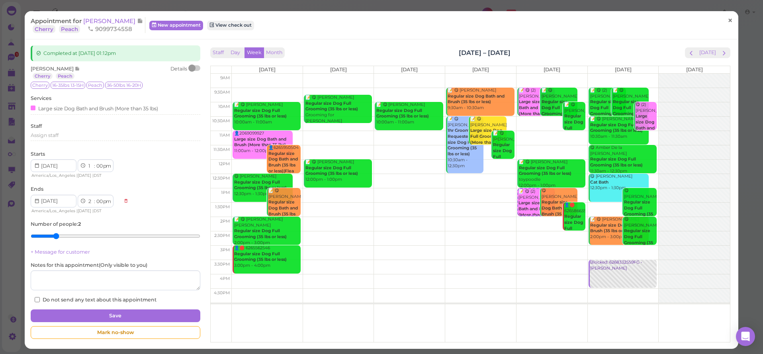
click at [735, 27] on link "×" at bounding box center [730, 21] width 15 height 19
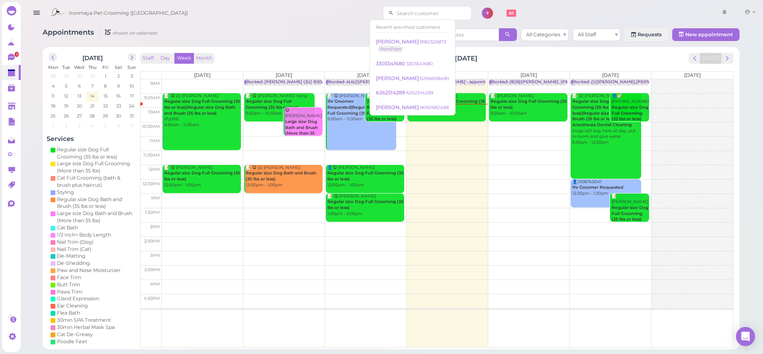
click at [409, 15] on input at bounding box center [432, 13] width 77 height 13
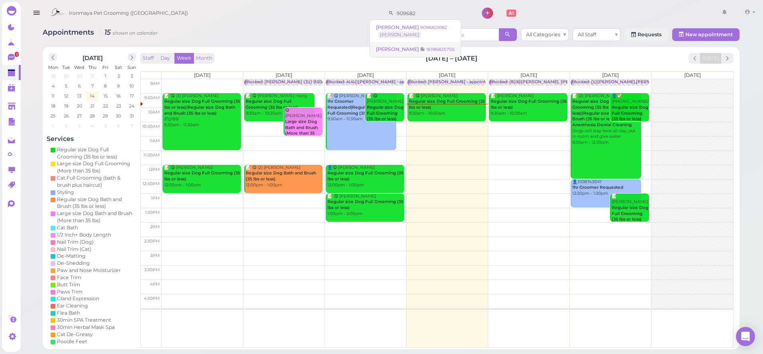
type input "909682"
click at [420, 49] on icon at bounding box center [422, 49] width 5 height 6
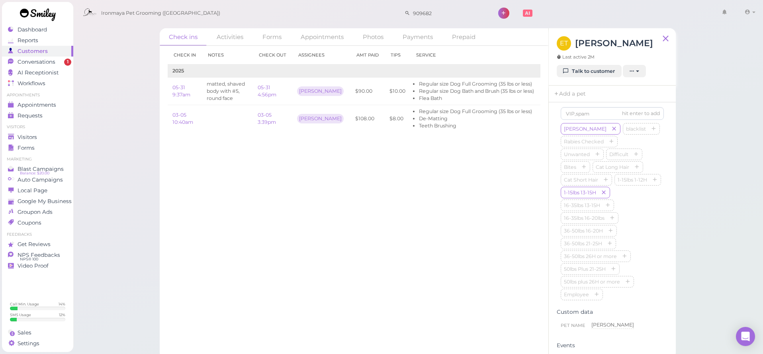
scroll to position [251, 0]
